Goal: Task Accomplishment & Management: Use online tool/utility

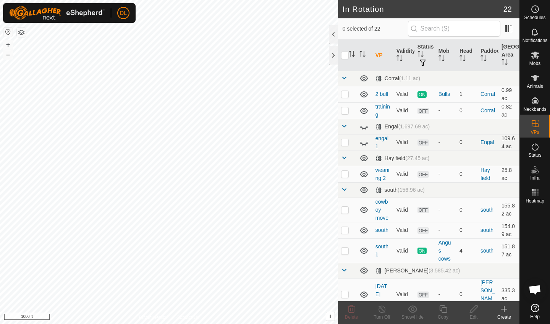
checkbox input "true"
checkbox input "false"
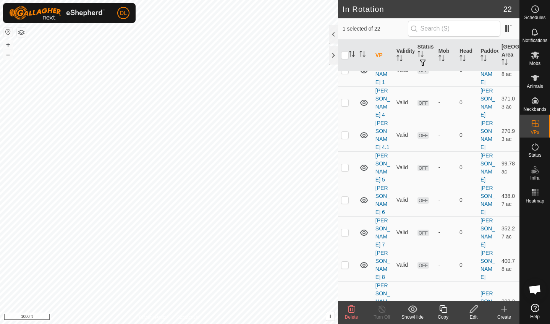
scroll to position [288, 0]
click at [353, 310] on icon at bounding box center [351, 309] width 9 height 9
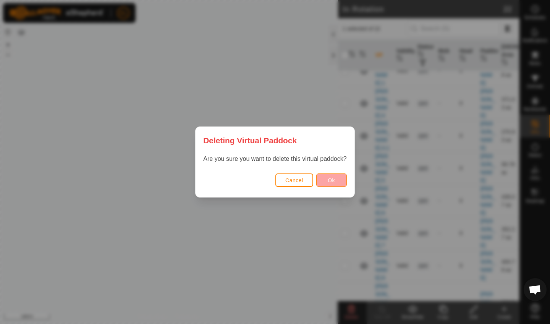
click at [331, 180] on span "Ok" at bounding box center [331, 180] width 7 height 6
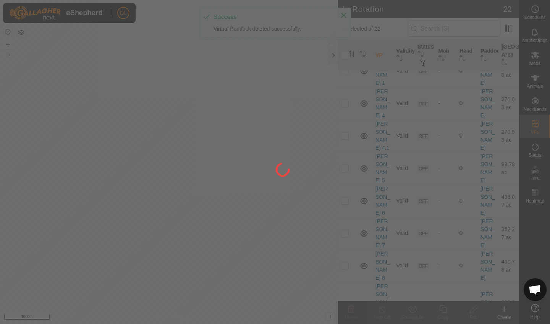
checkbox input "false"
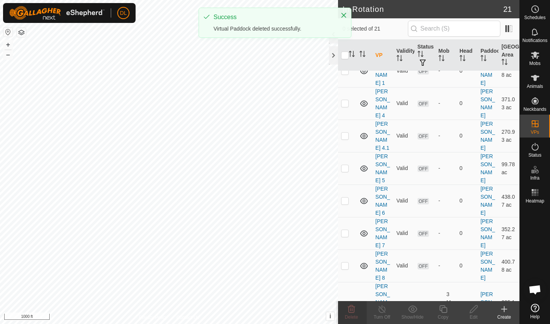
scroll to position [256, 0]
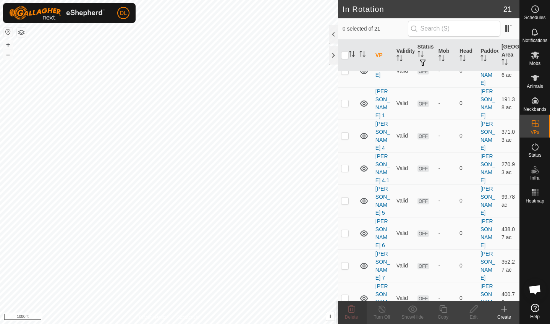
checkbox input "true"
checkbox input "false"
checkbox input "true"
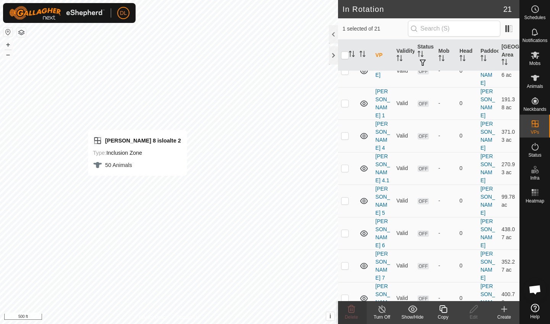
checkbox input "true"
checkbox input "false"
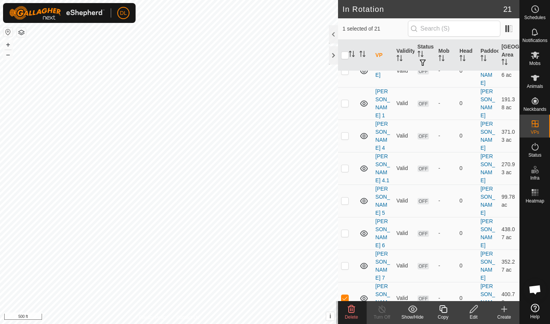
checkbox input "false"
checkbox input "true"
checkbox input "false"
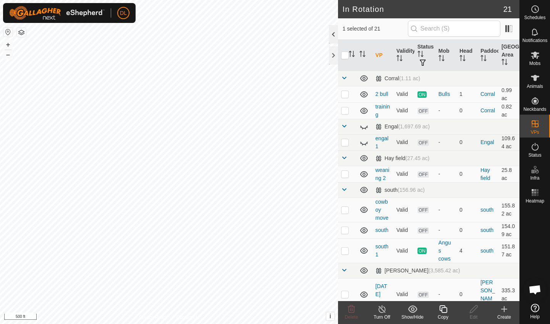
checkbox input "true"
checkbox input "false"
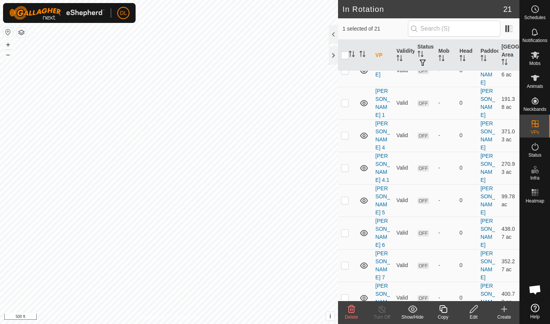
scroll to position [256, 0]
click at [350, 310] on icon at bounding box center [351, 309] width 9 height 9
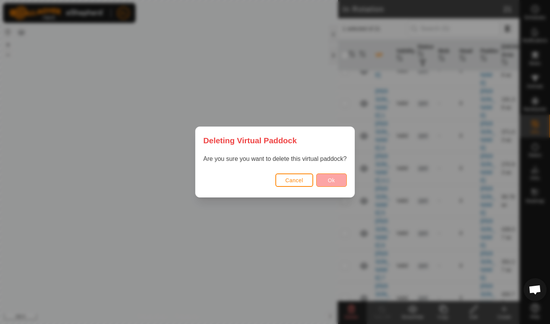
click at [341, 178] on button "Ok" at bounding box center [331, 179] width 31 height 13
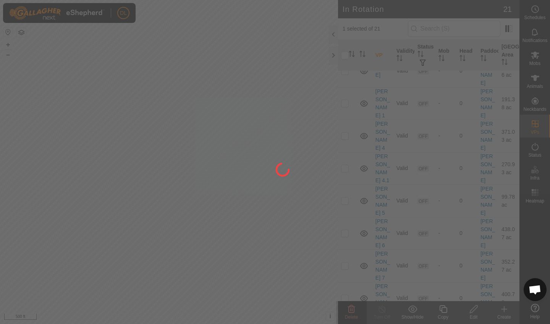
checkbox input "false"
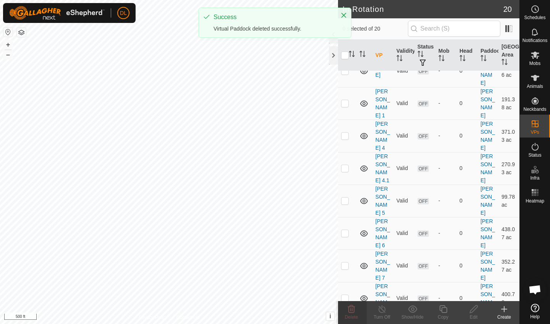
scroll to position [232, 0]
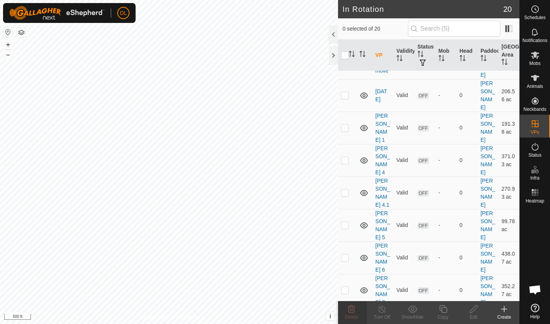
checkbox input "true"
click at [442, 311] on icon at bounding box center [443, 309] width 8 height 8
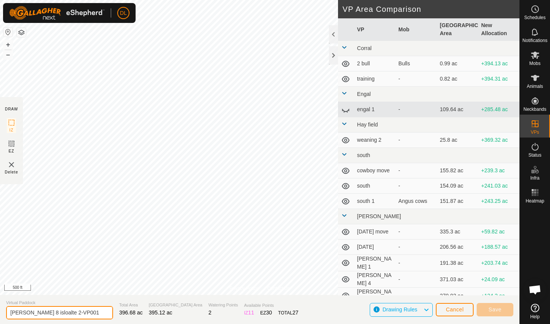
click at [73, 313] on input "[PERSON_NAME] 8 isloalte 2-VP001" at bounding box center [59, 312] width 107 height 13
type input "[PERSON_NAME] 8 isloalte 3"
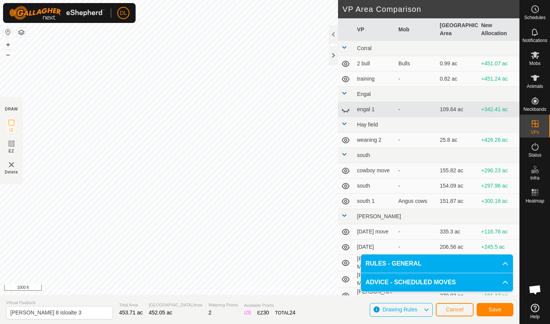
click at [495, 311] on span "Save" at bounding box center [495, 309] width 13 height 6
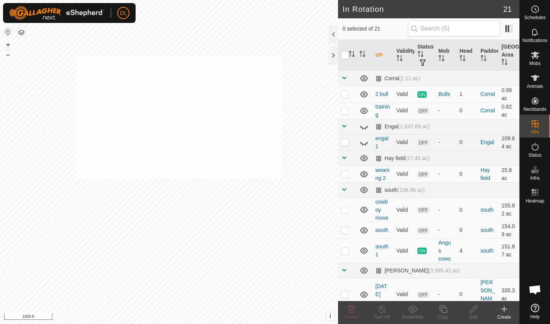
checkbox input "true"
click at [538, 80] on icon at bounding box center [535, 77] width 9 height 9
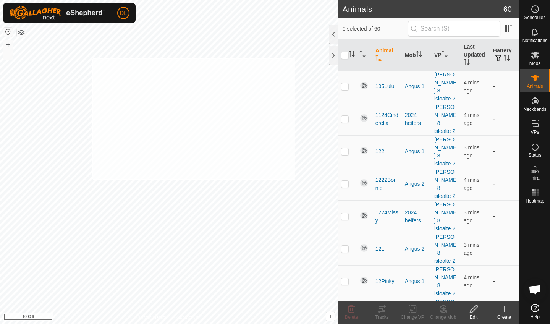
checkbox input "true"
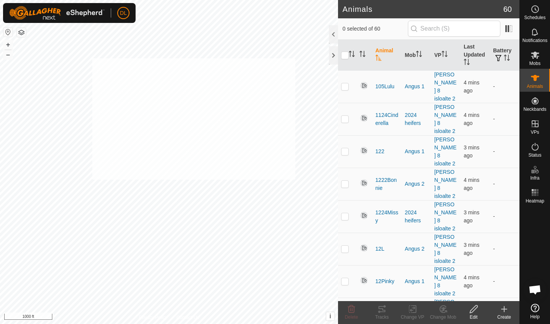
checkbox input "true"
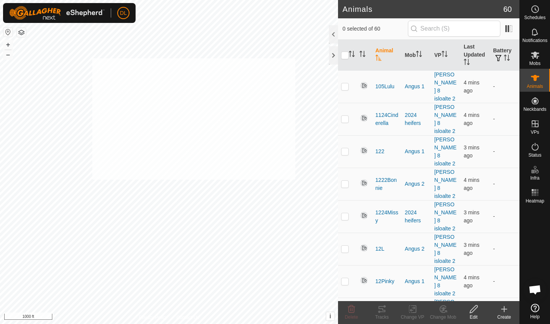
checkbox input "true"
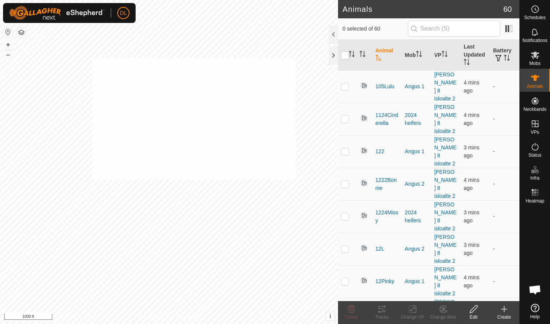
checkbox input "true"
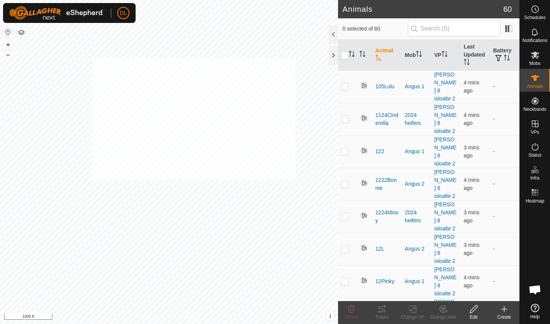
checkbox input "true"
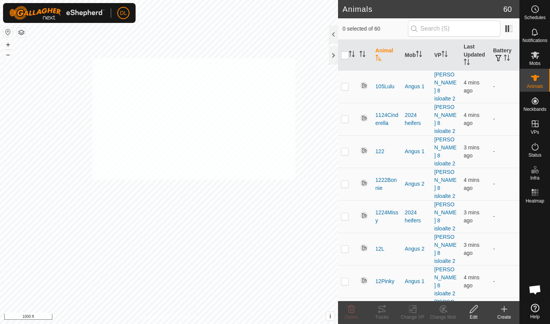
checkbox input "true"
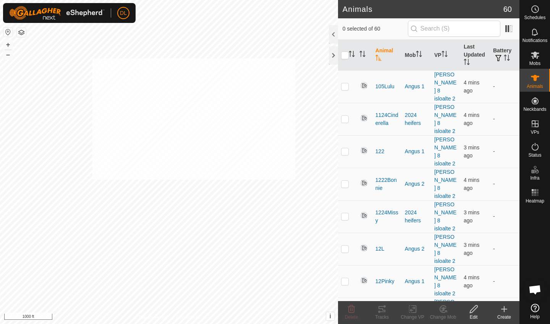
checkbox input "true"
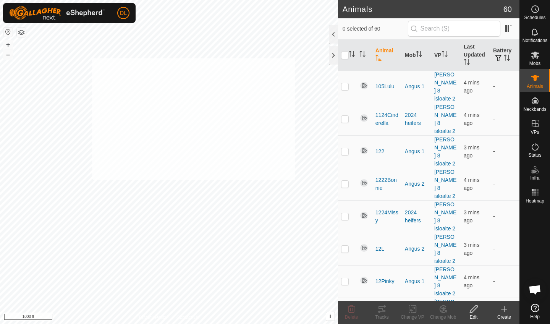
checkbox input "true"
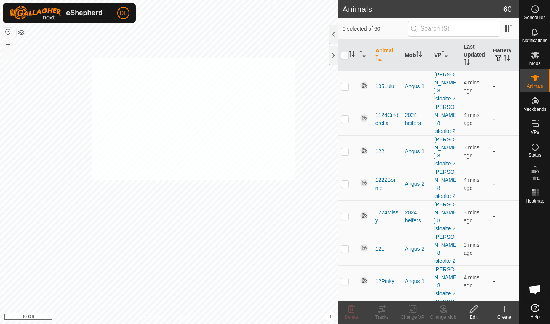
checkbox input "true"
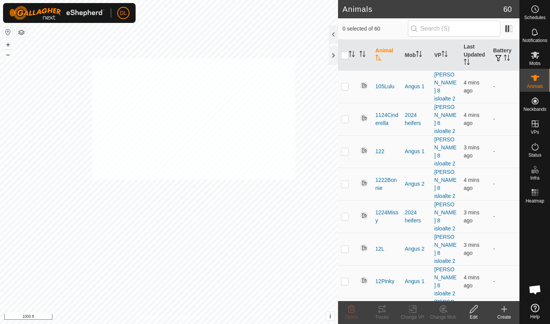
checkbox input "true"
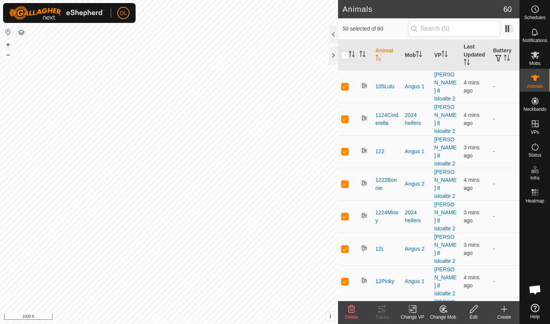
click at [415, 311] on icon at bounding box center [413, 309] width 10 height 9
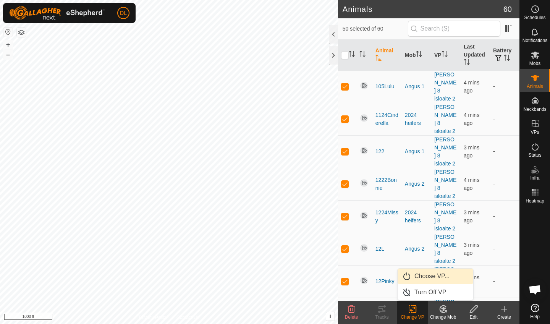
click at [422, 276] on link "Choose VP..." at bounding box center [436, 276] width 76 height 15
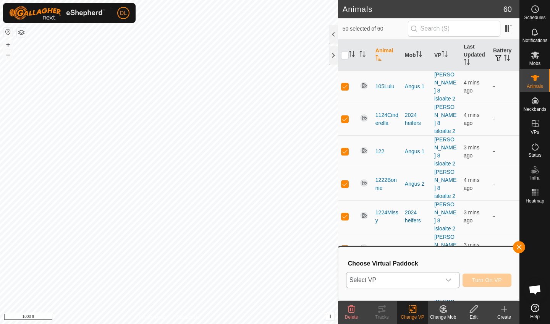
click at [401, 279] on span "Select VP" at bounding box center [394, 279] width 94 height 15
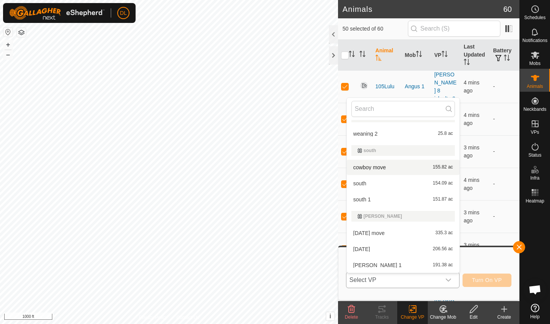
scroll to position [105, 0]
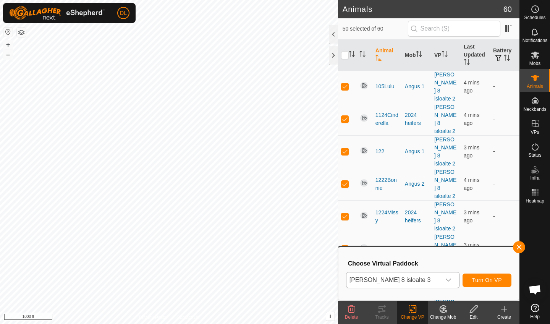
click at [494, 280] on span "Turn On VP" at bounding box center [487, 280] width 30 height 6
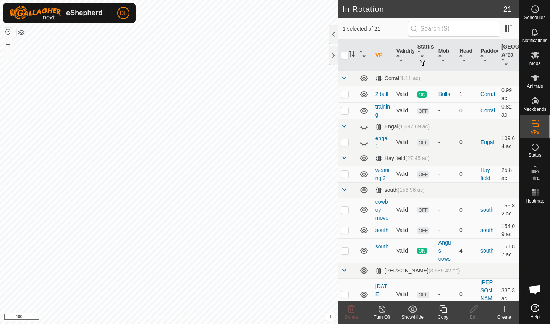
checkbox input "true"
checkbox input "false"
